Goal: Register for event/course

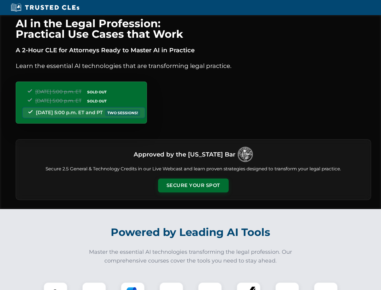
click at [193, 185] on button "Secure Your Spot" at bounding box center [193, 185] width 71 height 14
